Goal: Information Seeking & Learning: Learn about a topic

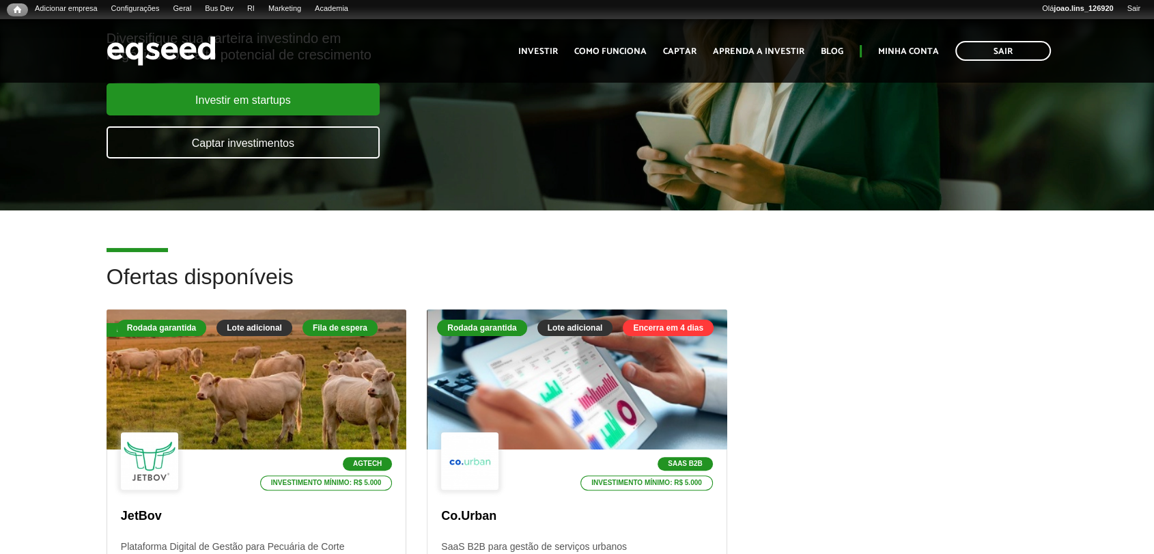
scroll to position [227, 0]
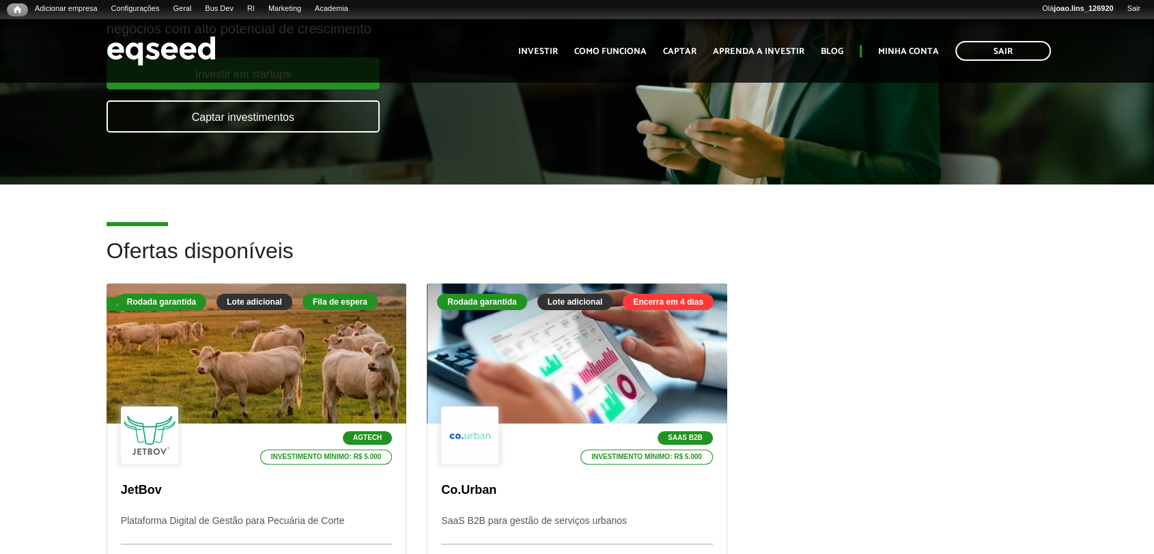
drag, startPoint x: 846, startPoint y: 338, endPoint x: 839, endPoint y: 340, distance: 7.8
click at [844, 339] on div "Fila de espera Rodada garantida Lote adicional Fila de espera Agtech Investimen…" at bounding box center [577, 478] width 962 height 391
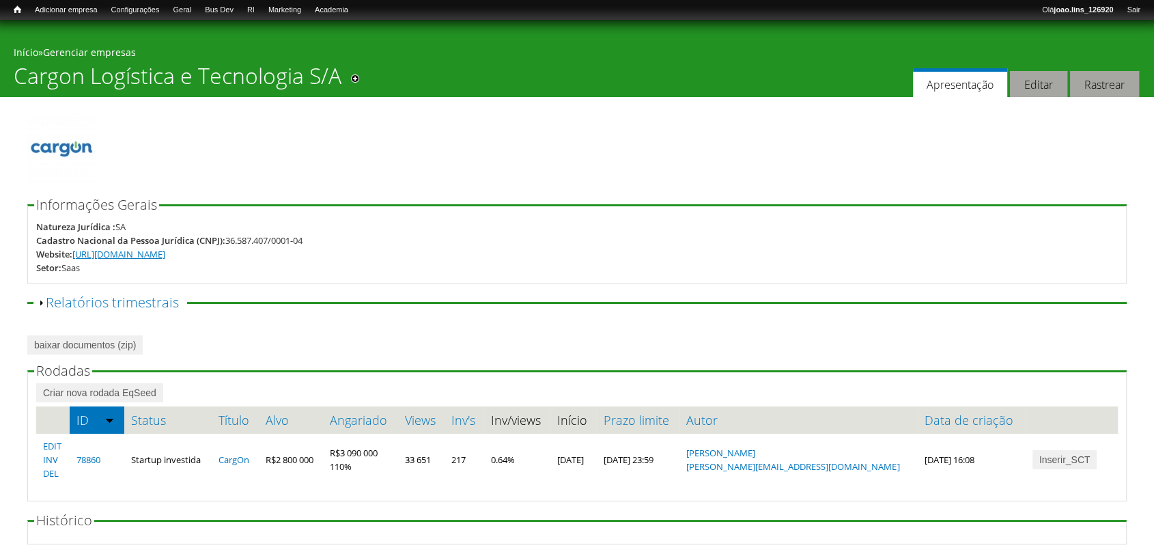
click at [133, 253] on link "https://cargon.com.br/" at bounding box center [118, 254] width 93 height 12
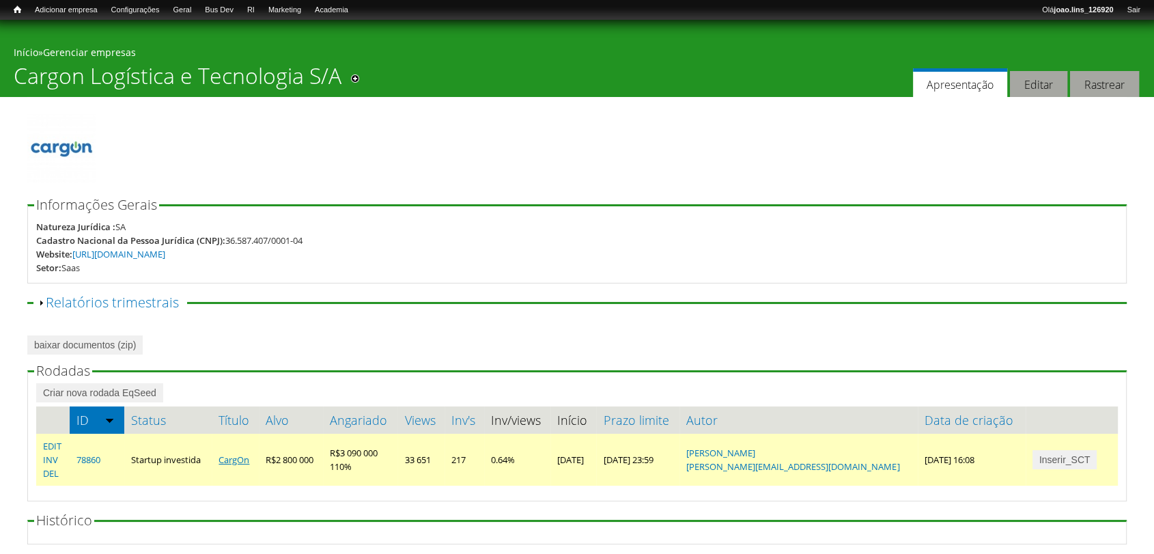
click at [249, 460] on link "CargOn" at bounding box center [234, 460] width 31 height 12
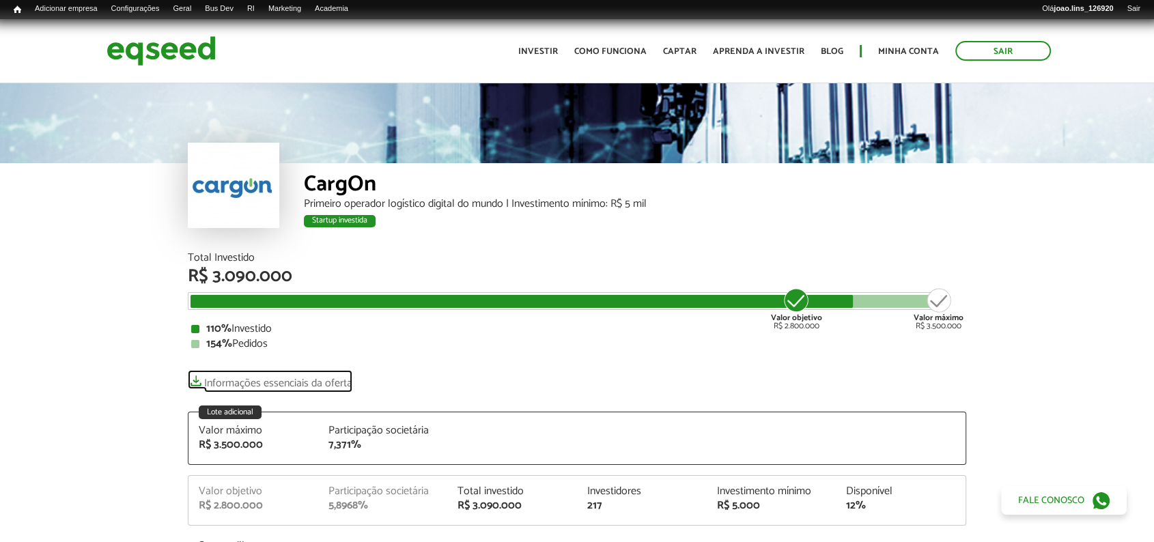
click at [267, 375] on link "Informações essenciais da oferta" at bounding box center [270, 379] width 165 height 19
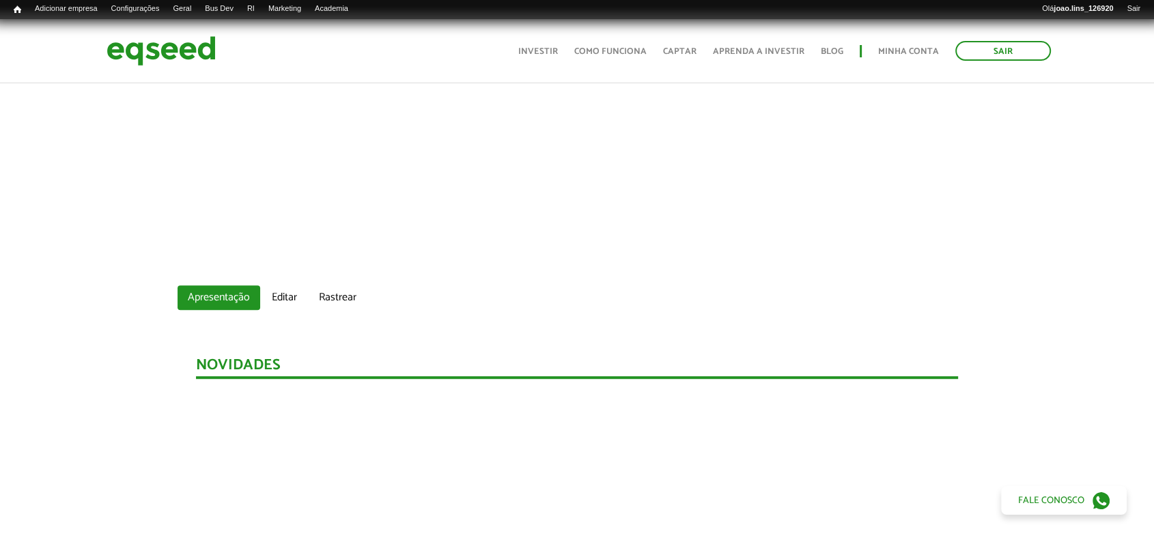
scroll to position [911, 0]
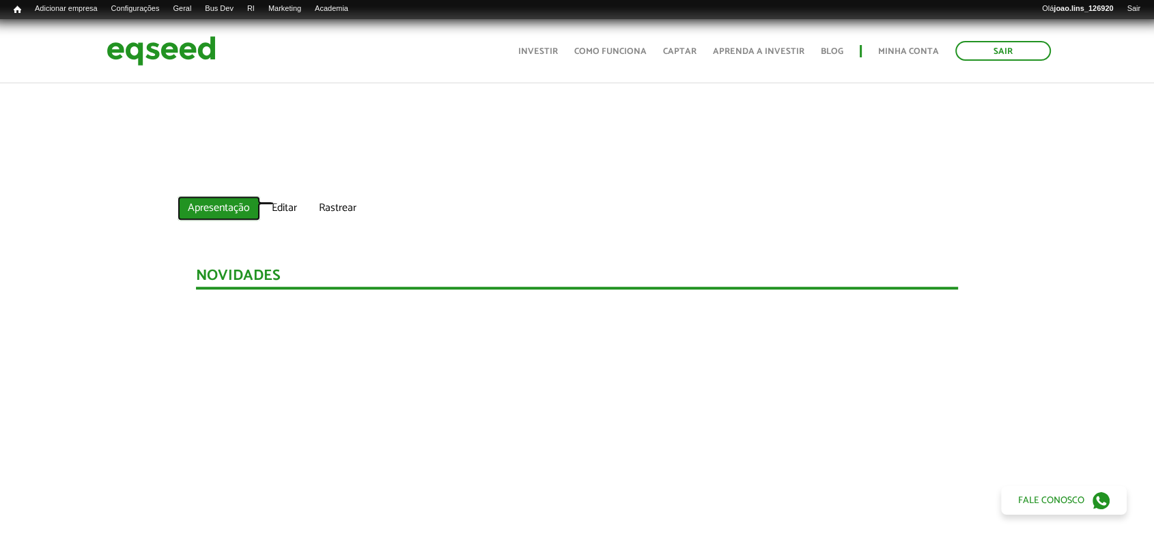
click at [211, 216] on link "Apresentação (aba ativa)" at bounding box center [219, 208] width 83 height 25
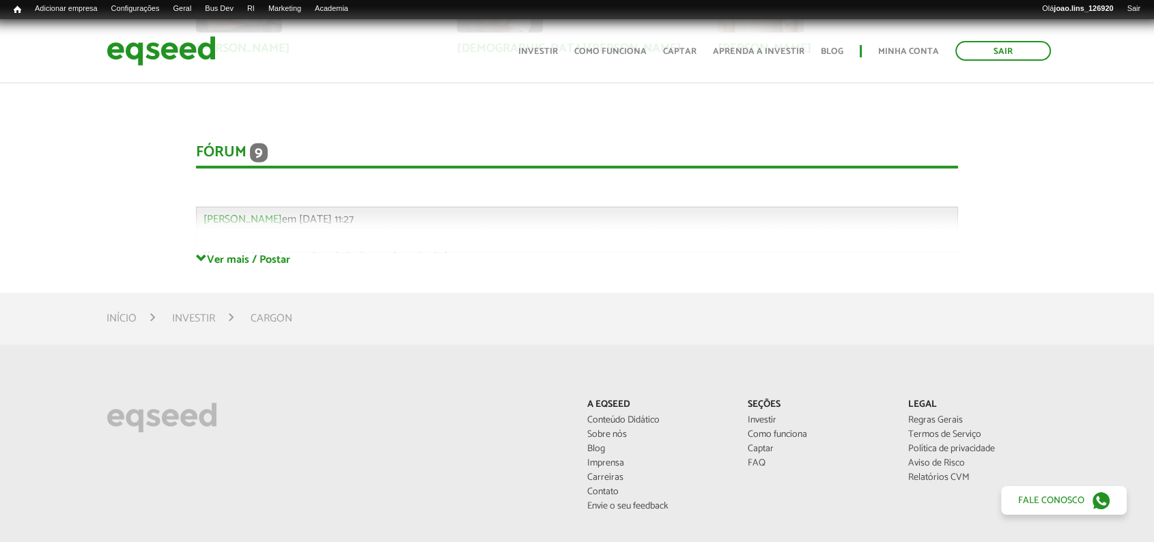
scroll to position [3870, 0]
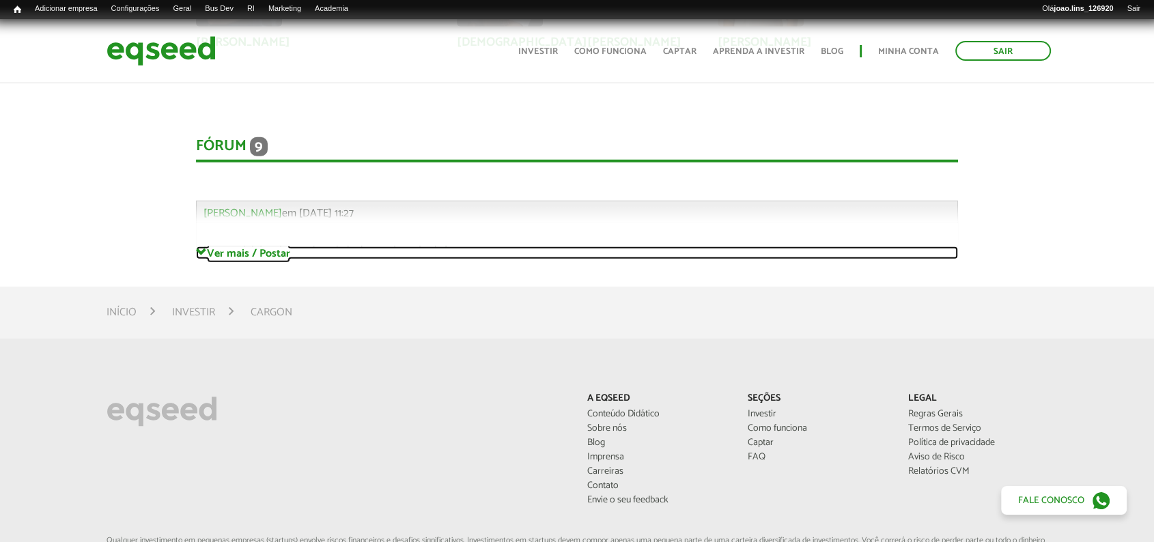
click at [237, 260] on link "Ver mais / Postar" at bounding box center [577, 253] width 763 height 13
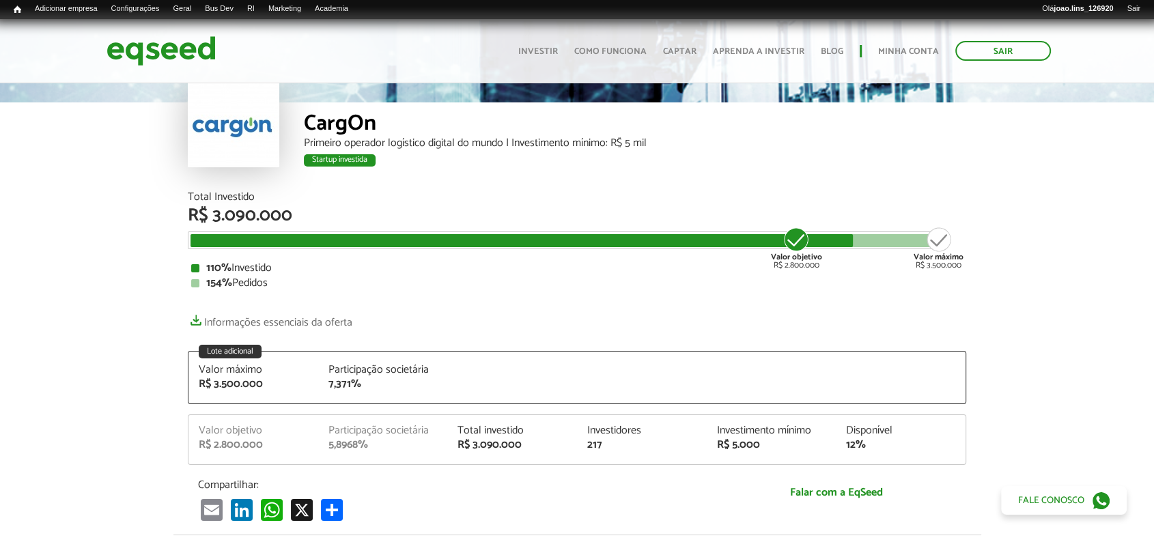
scroll to position [0, 0]
